Goal: Transaction & Acquisition: Purchase product/service

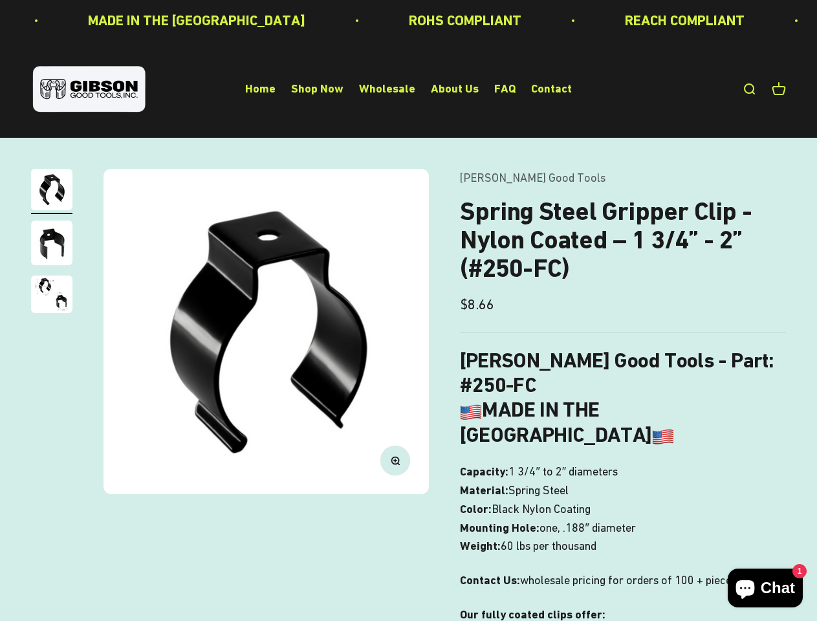
click at [408, 310] on img at bounding box center [265, 331] width 325 height 325
click at [266, 331] on img at bounding box center [265, 331] width 325 height 325
click at [395, 460] on icon "button" at bounding box center [394, 459] width 3 height 3
click at [52, 191] on img "Go to item 1" at bounding box center [51, 189] width 41 height 41
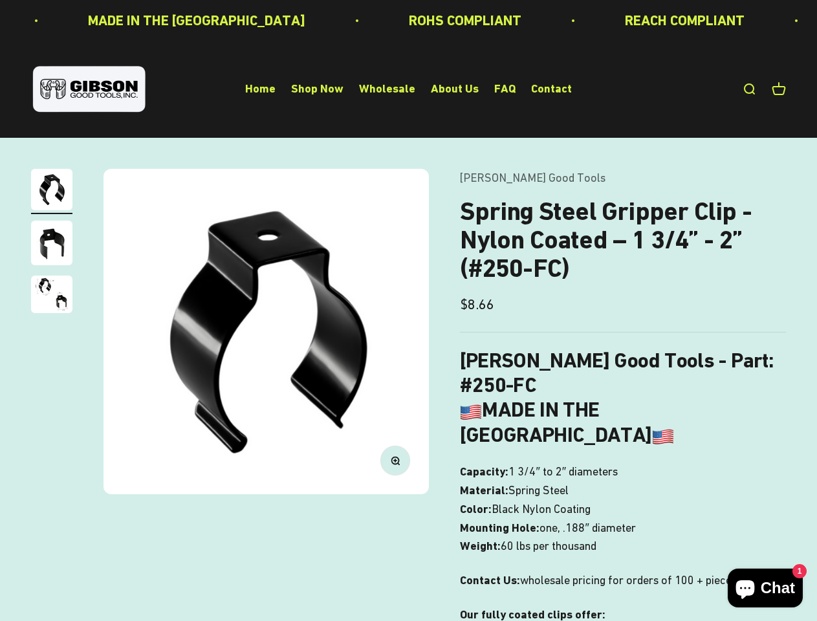
click at [52, 244] on img "Go to item 2" at bounding box center [51, 243] width 41 height 45
click at [52, 296] on img "Go to item 3" at bounding box center [51, 294] width 41 height 38
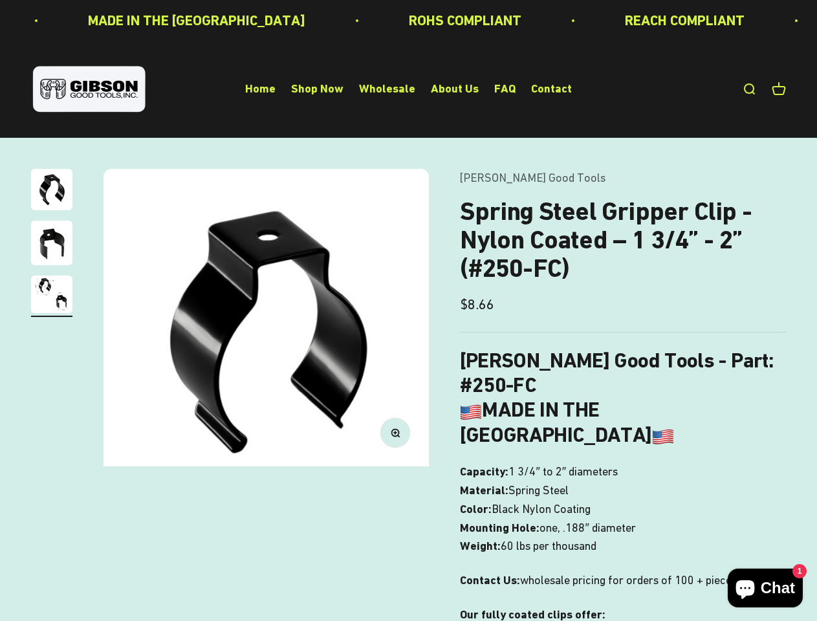
scroll to position [0, 666]
